Goal: Transaction & Acquisition: Purchase product/service

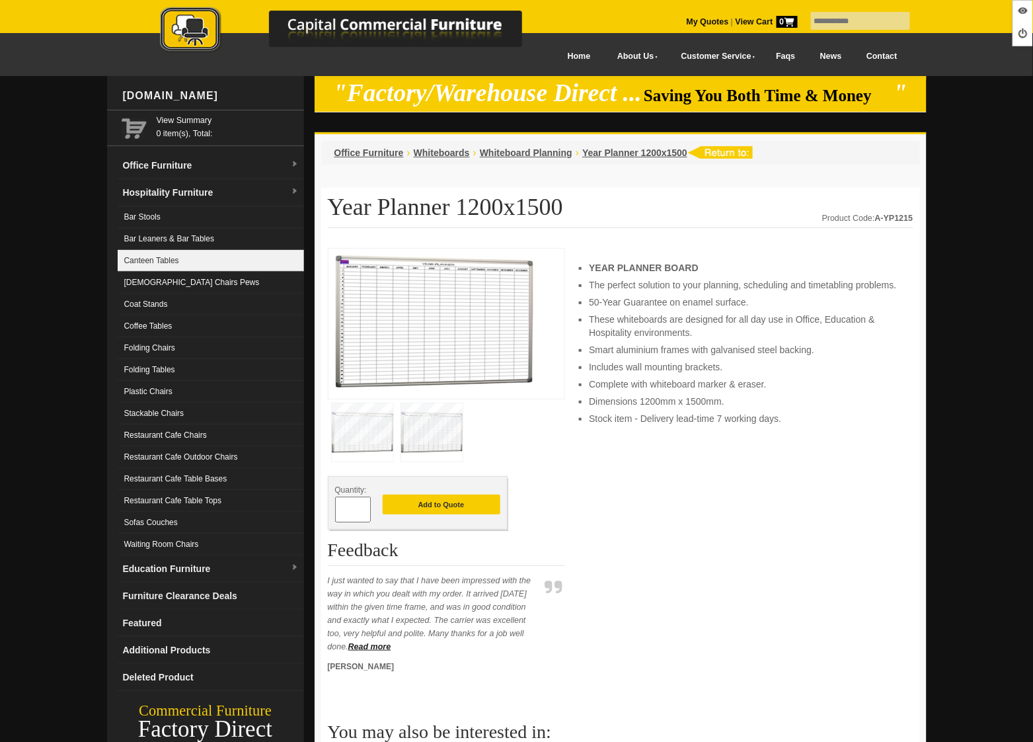
click at [187, 266] on link "Canteen Tables" at bounding box center [211, 261] width 186 height 22
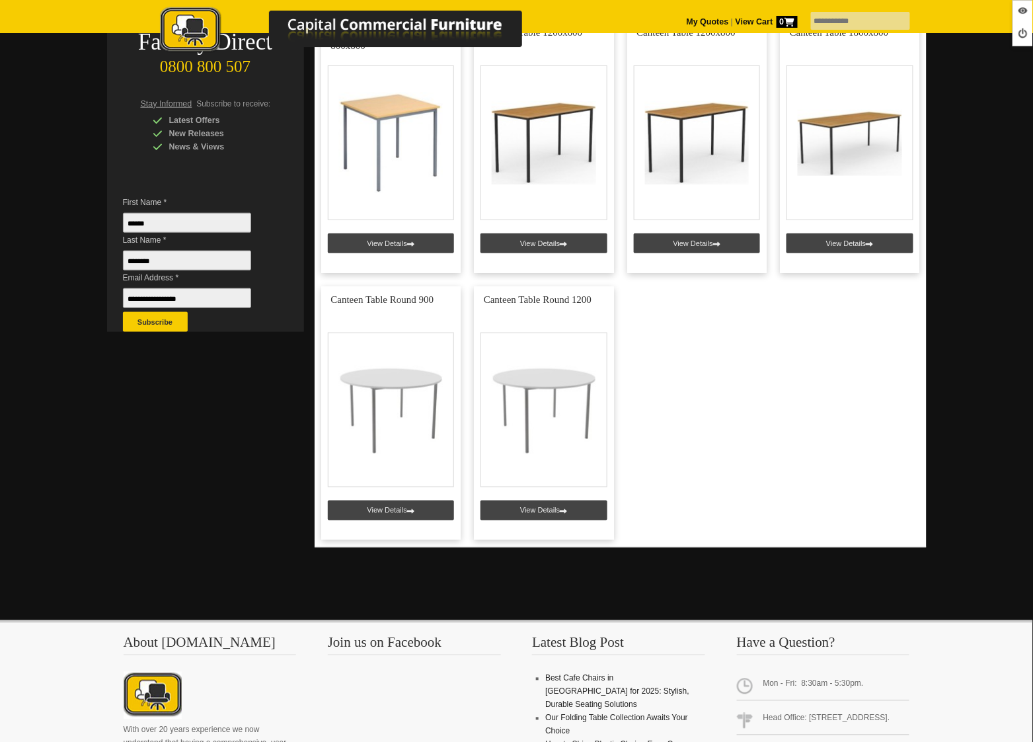
scroll to position [337, 0]
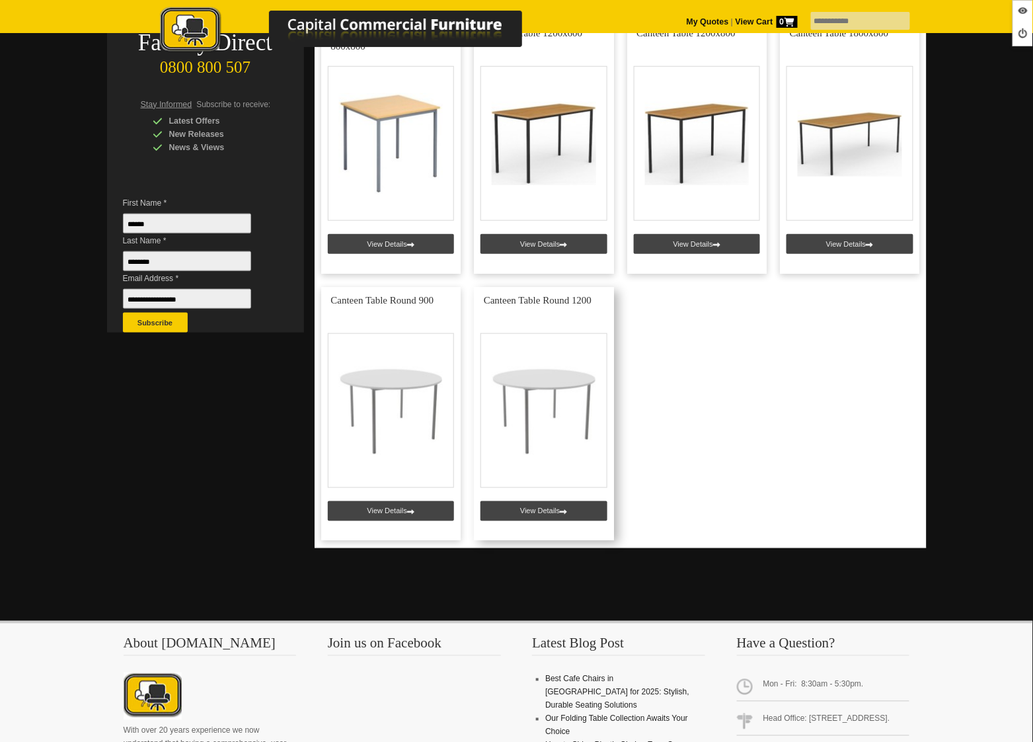
click at [521, 506] on link at bounding box center [544, 414] width 140 height 254
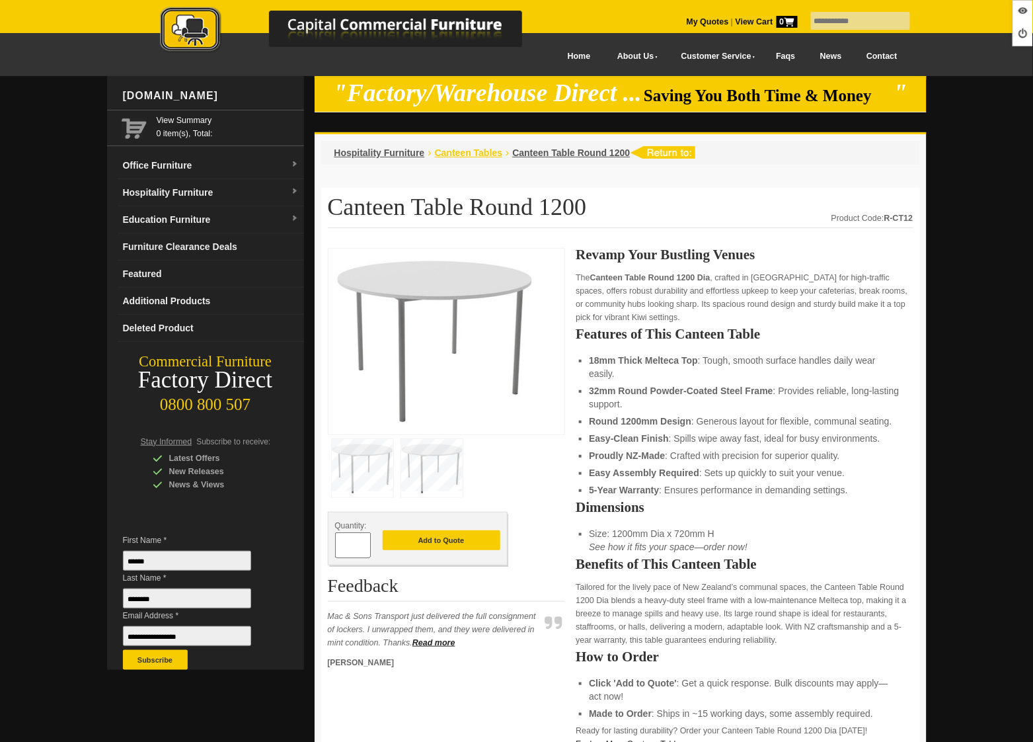
click at [471, 153] on span "Canteen Tables" at bounding box center [468, 152] width 67 height 11
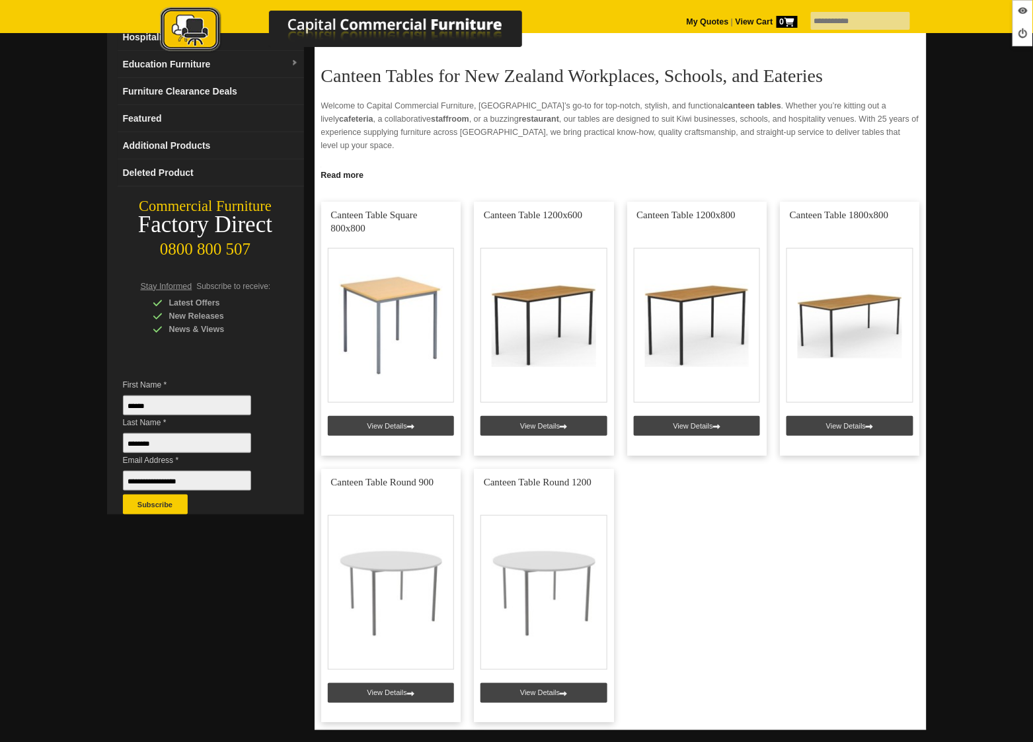
scroll to position [177, 0]
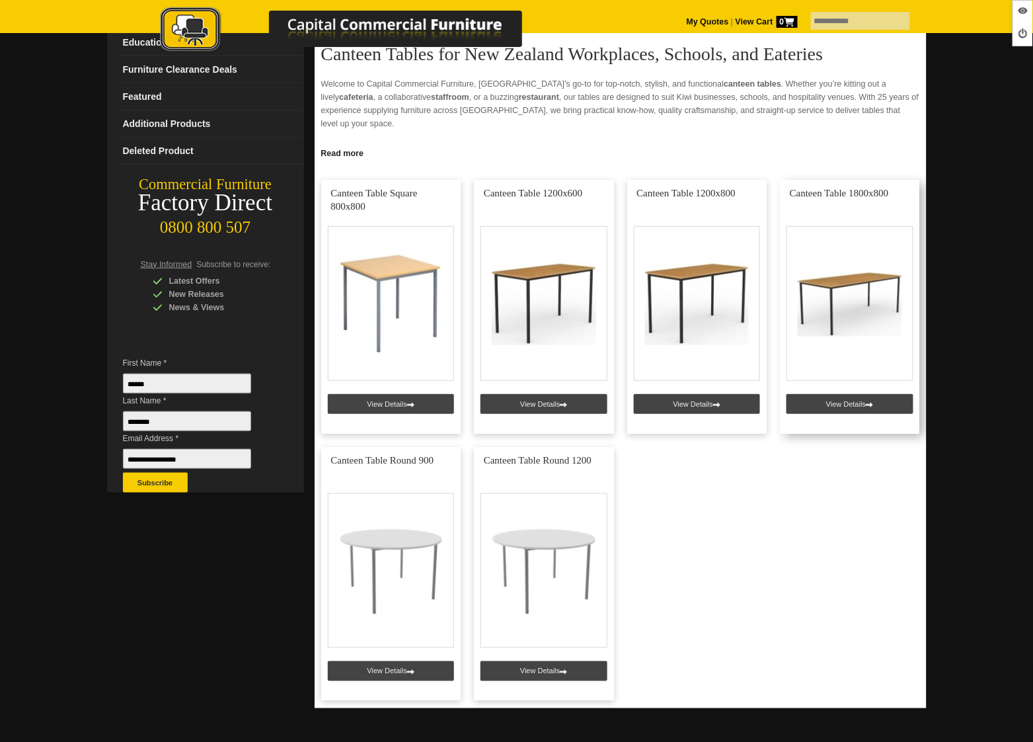
click at [845, 410] on link at bounding box center [850, 307] width 140 height 254
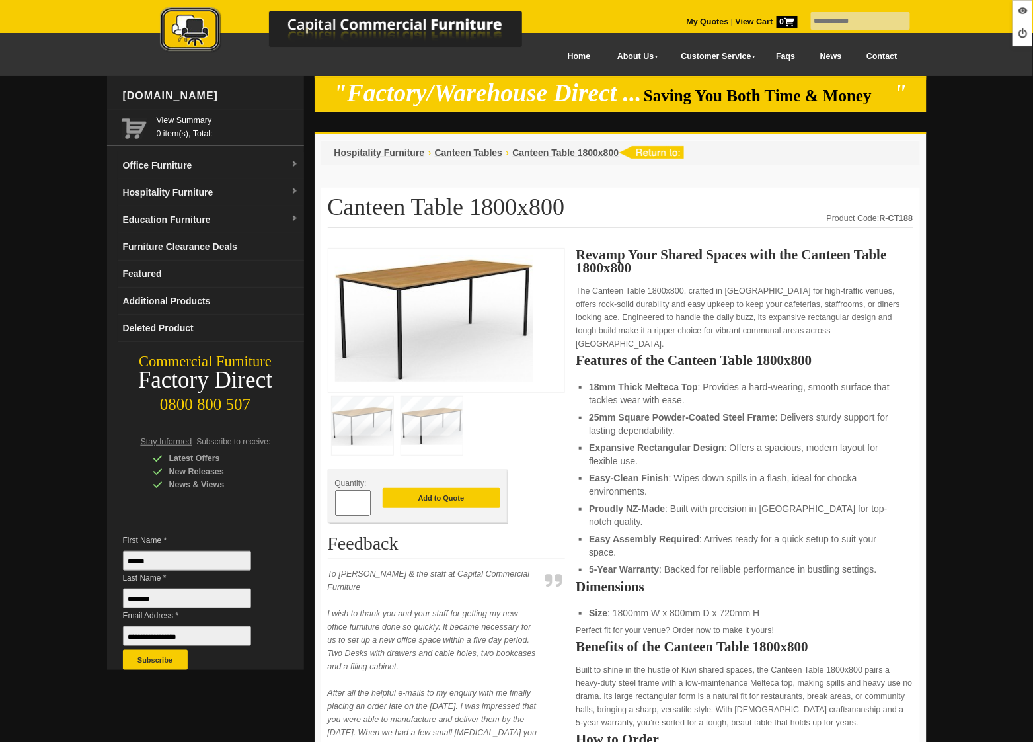
click at [476, 153] on span "Canteen Tables" at bounding box center [468, 152] width 67 height 11
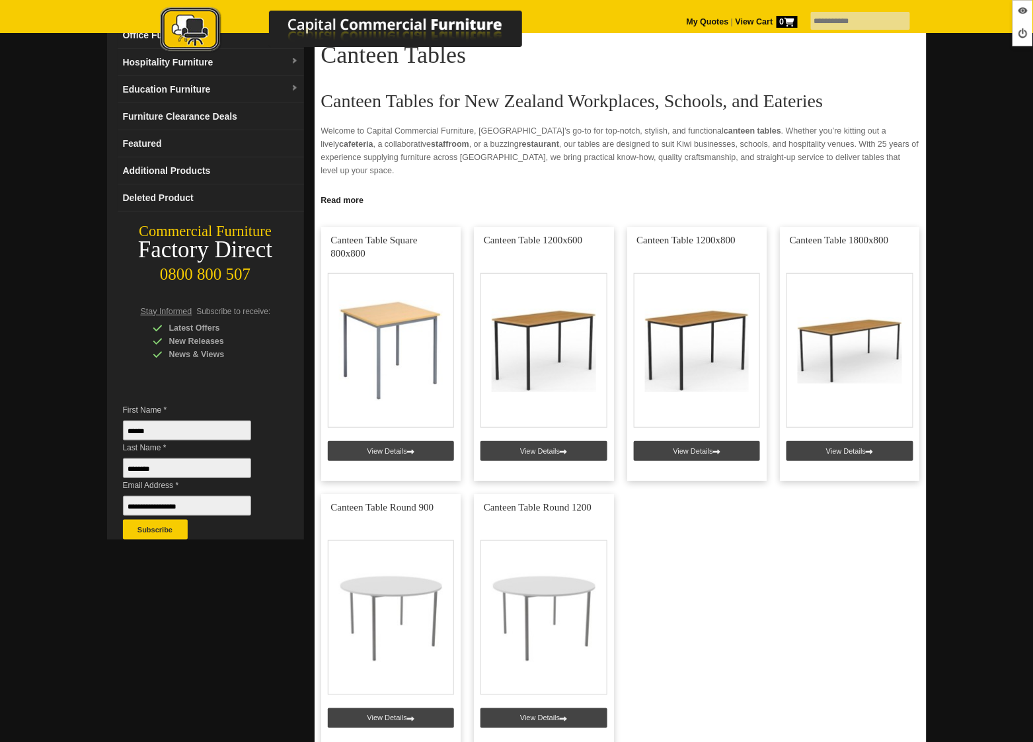
scroll to position [194, 0]
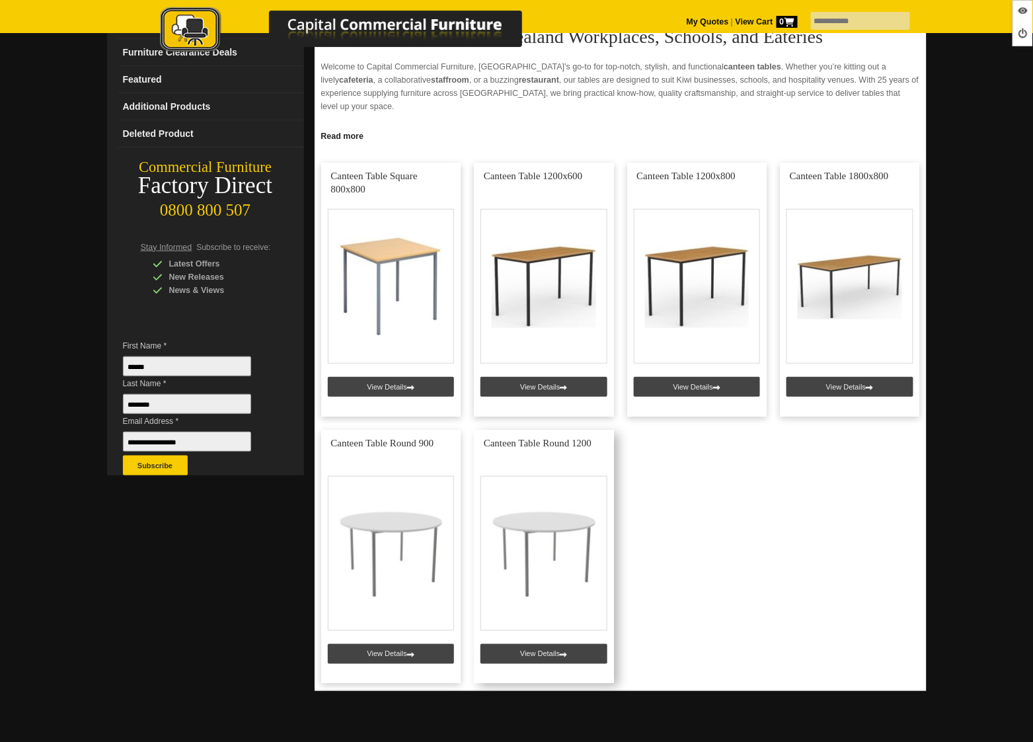
click at [551, 652] on link at bounding box center [544, 557] width 140 height 254
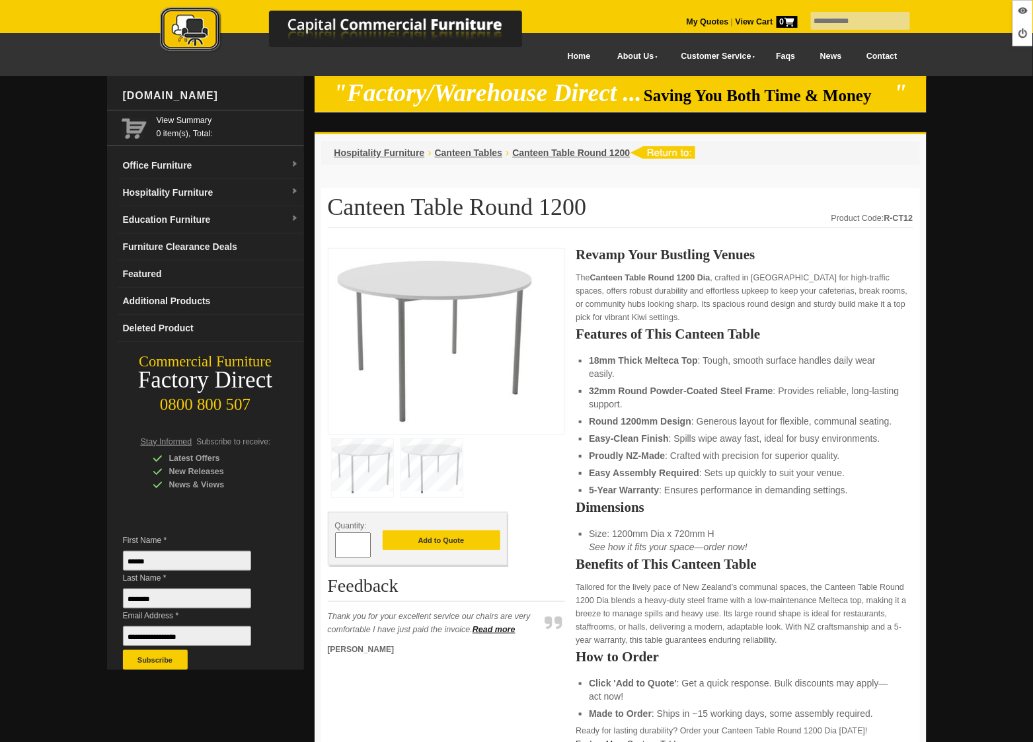
click at [200, 33] on img at bounding box center [355, 31] width 463 height 48
